Goal: Task Accomplishment & Management: Use online tool/utility

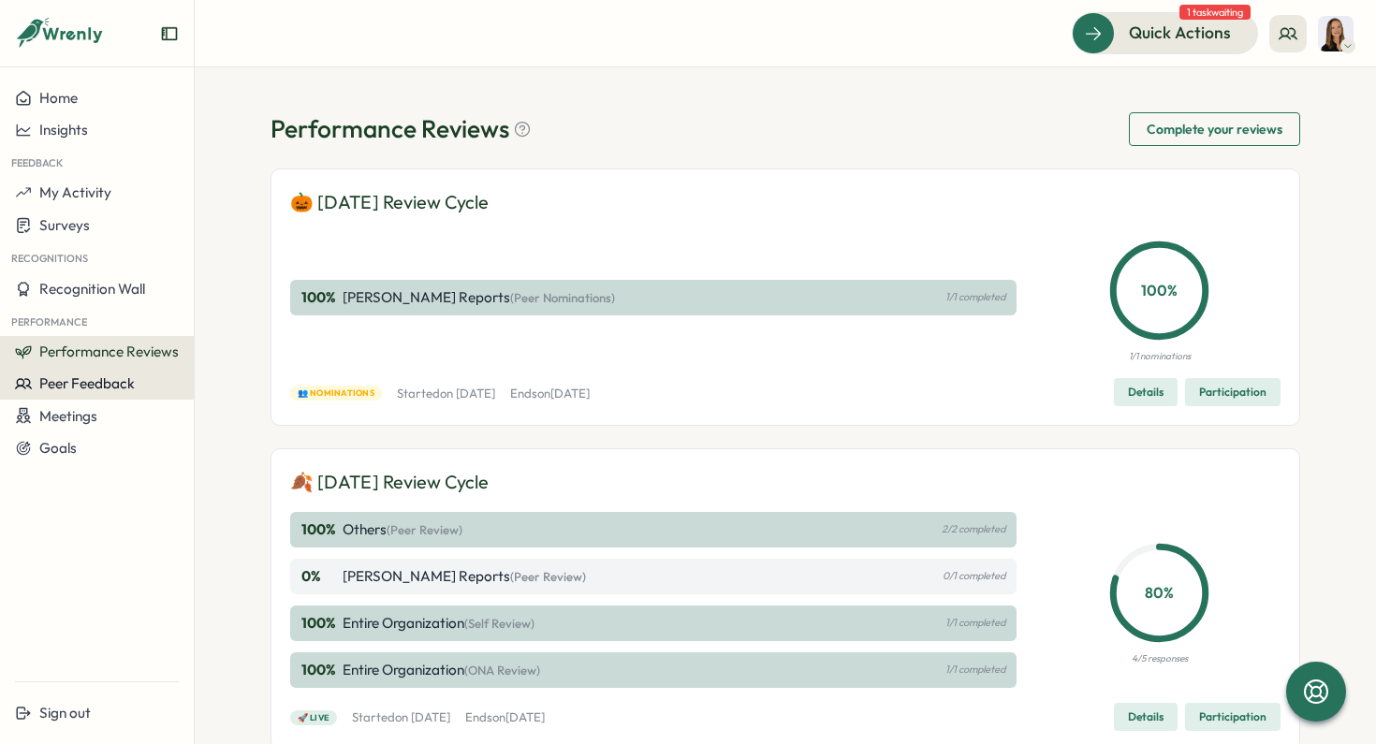
click at [83, 374] on span "Peer Feedback" at bounding box center [86, 383] width 95 height 18
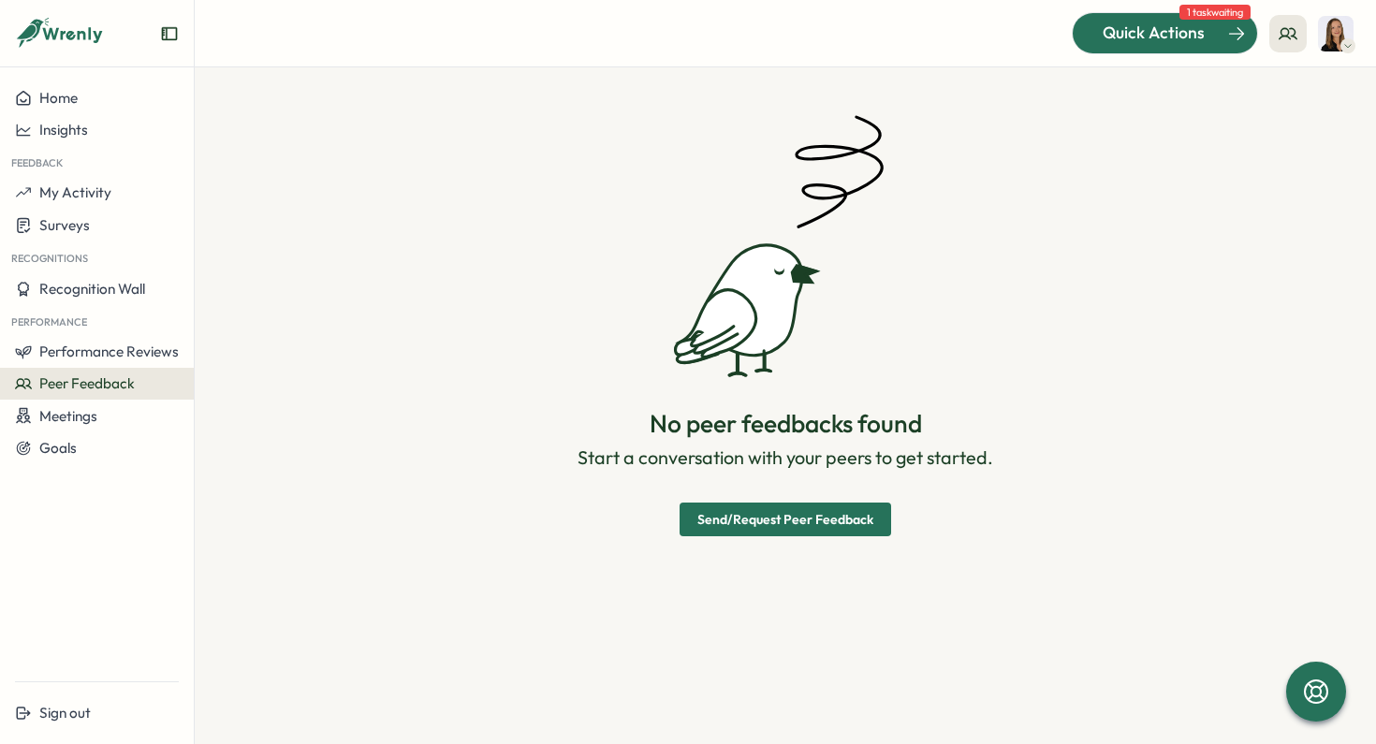
click at [1173, 36] on span "Quick Actions" at bounding box center [1153, 33] width 102 height 24
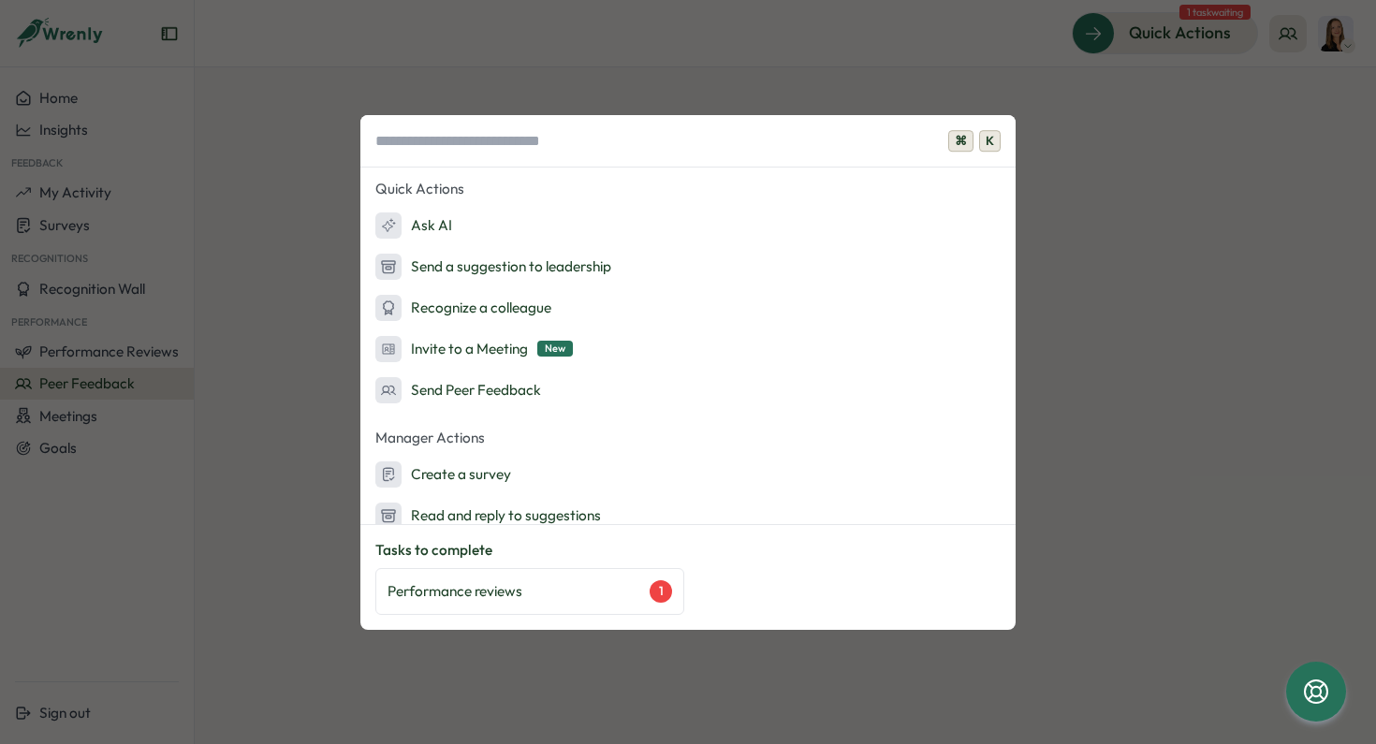
click at [1147, 105] on div "⌘ K Quick Actions Ask AI Send a suggestion to leadership Recognize a colleague …" at bounding box center [688, 372] width 1376 height 744
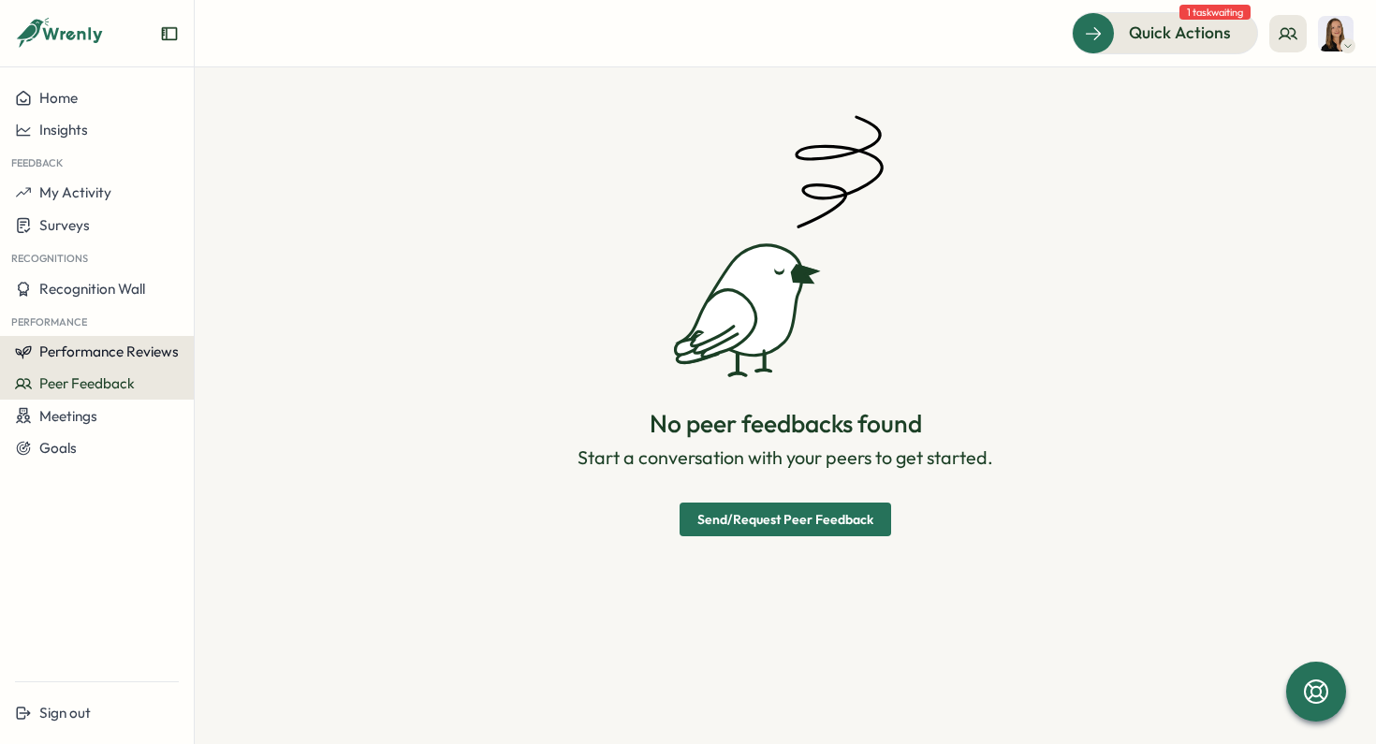
click at [128, 347] on span "Performance Reviews" at bounding box center [108, 352] width 139 height 18
